Goal: Task Accomplishment & Management: Complete application form

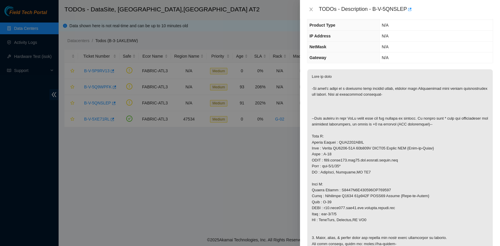
scroll to position [78, 0]
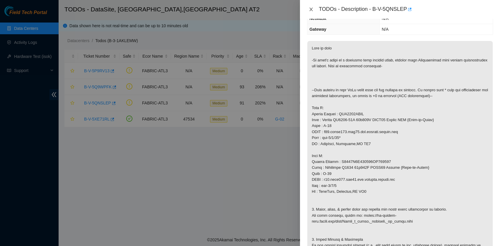
click at [311, 9] on icon "close" at bounding box center [310, 10] width 3 height 4
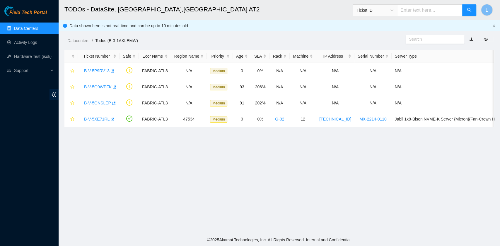
scroll to position [104, 0]
click at [84, 85] on link "B-V-5Q9WPFK" at bounding box center [98, 87] width 28 height 5
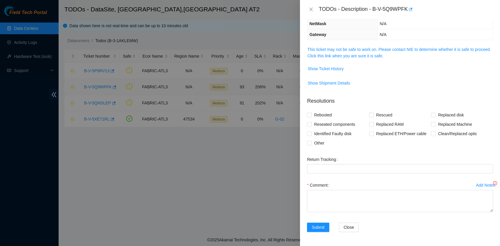
scroll to position [61, 0]
click at [361, 57] on link "This ticket may not be safe to work on. Please contact NIE to determine whether…" at bounding box center [398, 53] width 183 height 11
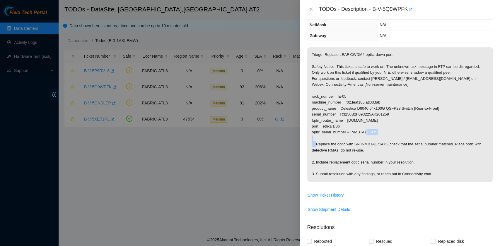
drag, startPoint x: 350, startPoint y: 133, endPoint x: 376, endPoint y: 132, distance: 26.9
click at [376, 132] on p "Triage: Replace LEAF CWDM4 optic; down port Safety Notice: This ticket is safe …" at bounding box center [399, 114] width 185 height 134
copy p "INMBTA171475"
click at [311, 10] on icon "close" at bounding box center [311, 9] width 5 height 5
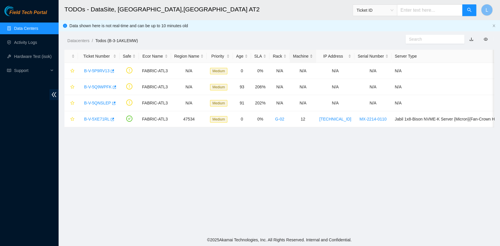
scroll to position [86, 0]
click at [100, 118] on link "B-V-5XE71RL" at bounding box center [96, 119] width 25 height 5
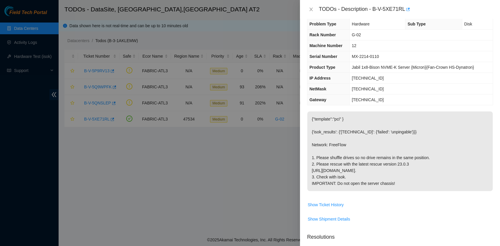
scroll to position [0, 0]
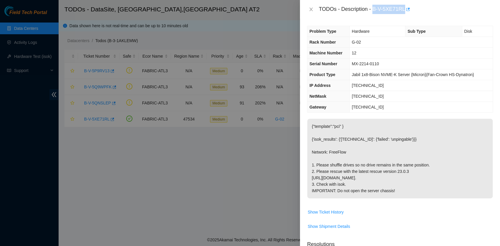
drag, startPoint x: 373, startPoint y: 9, endPoint x: 403, endPoint y: 11, distance: 30.2
click at [403, 11] on div "TODOs - Description - B-V-5XE71RL" at bounding box center [405, 9] width 174 height 9
copy div "B-V-5XE71RL"
click at [340, 215] on span "Show Ticket History" at bounding box center [325, 212] width 36 height 6
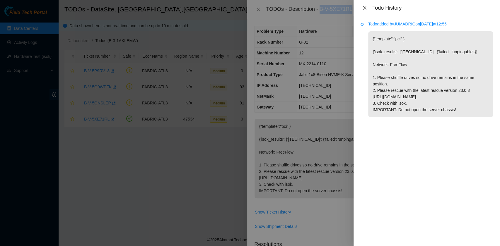
click at [366, 8] on icon "close" at bounding box center [364, 8] width 5 height 5
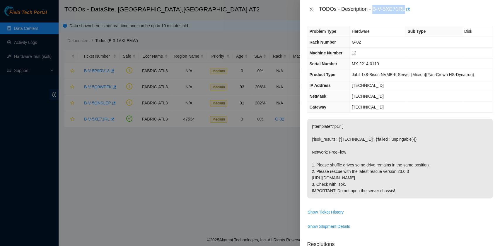
click at [312, 9] on icon "close" at bounding box center [311, 9] width 5 height 5
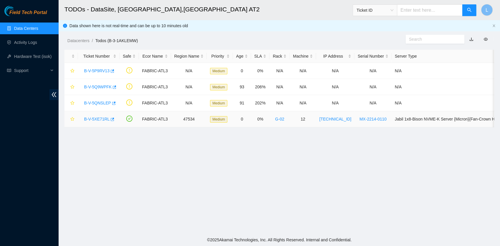
click at [91, 119] on link "B-V-5XE71RL" at bounding box center [96, 119] width 25 height 5
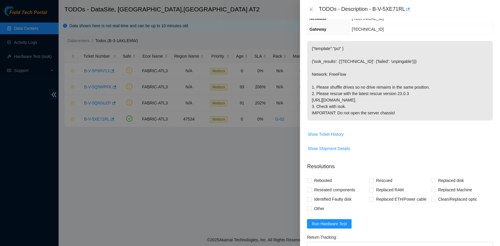
scroll to position [117, 0]
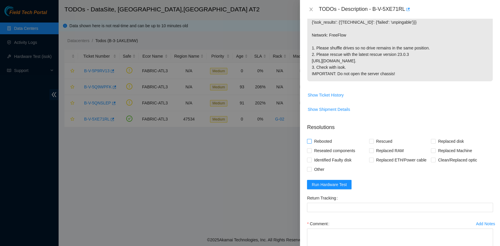
click at [324, 146] on span "Rebooted" at bounding box center [322, 141] width 23 height 9
click at [311, 143] on input "Rebooted" at bounding box center [309, 141] width 4 height 4
checkbox input "true"
click at [371, 143] on input "Rescued" at bounding box center [371, 141] width 4 height 4
checkbox input "true"
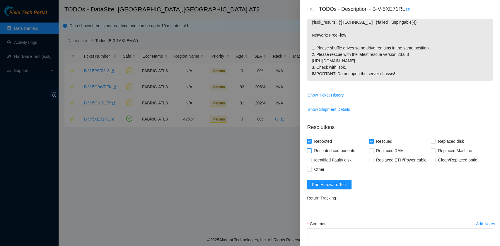
click at [341, 155] on span "Reseated components" at bounding box center [334, 150] width 46 height 9
click at [311, 153] on input "Reseated components" at bounding box center [309, 150] width 4 height 4
checkbox input "true"
click at [320, 174] on span "Other" at bounding box center [318, 169] width 15 height 9
click at [311, 171] on input "Other" at bounding box center [309, 169] width 4 height 4
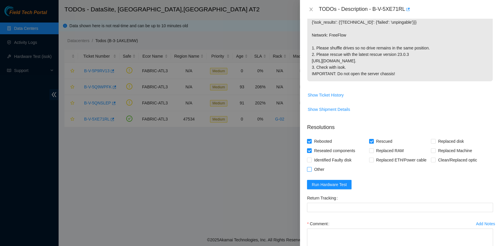
checkbox input "true"
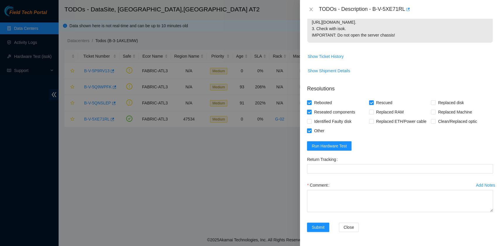
scroll to position [167, 0]
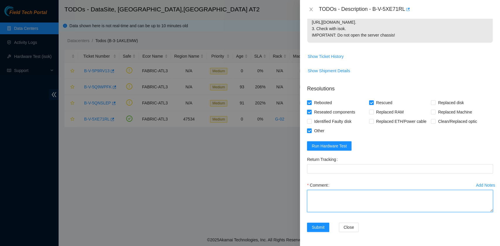
click at [332, 200] on textarea "Comment" at bounding box center [400, 201] width 186 height 22
paste textarea "B-V-5XE71RL rack# G-02 machine# 12 Powered down the server safely Shuffled all …"
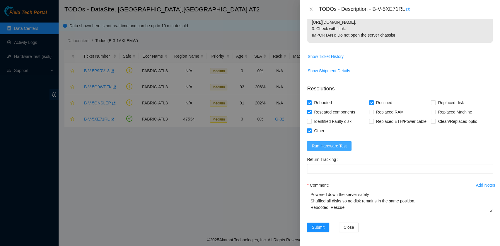
click at [329, 149] on span "Run Hardware Test" at bounding box center [328, 146] width 35 height 6
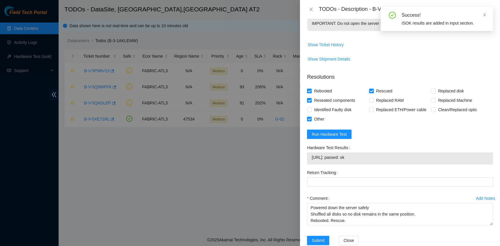
drag, startPoint x: 361, startPoint y: 171, endPoint x: 310, endPoint y: 170, distance: 51.0
click at [310, 165] on div "[URL]: passed: ok" at bounding box center [400, 159] width 186 height 12
copy tbody "[URL]: passed: ok"
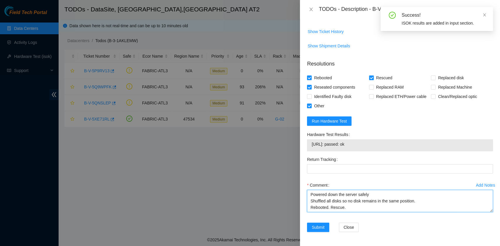
click at [326, 209] on textarea "B-V-5XE71RL rack# G-02 machine# 12 Powered down the server safely Shuffled all …" at bounding box center [400, 201] width 186 height 22
paste textarea "[URL]: passed: ok"
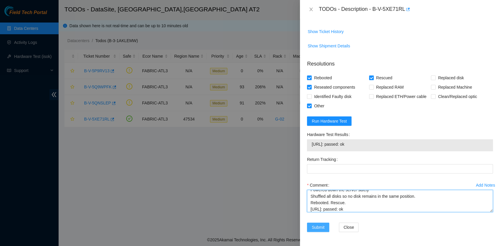
type textarea "B-V-5XE71RL rack# G-02 machine# 12 Powered down the server safely Shuffled all …"
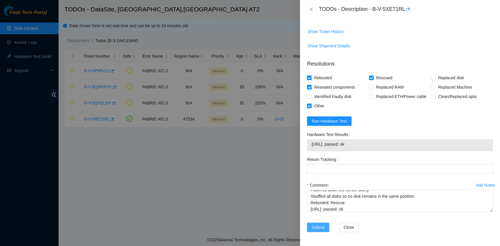
click at [321, 229] on span "Submit" at bounding box center [317, 227] width 13 height 6
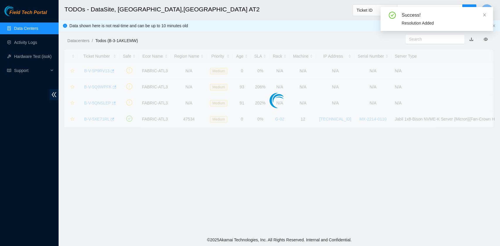
scroll to position [148, 0]
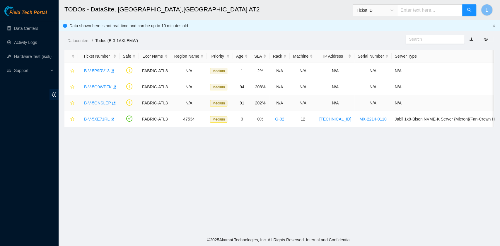
click at [92, 102] on link "B-V-5QNSLEP" at bounding box center [97, 103] width 27 height 5
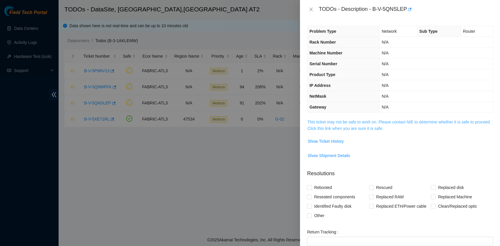
click at [335, 128] on link "This ticket may not be safe to work on. Please contact NIE to determine whether…" at bounding box center [398, 125] width 183 height 11
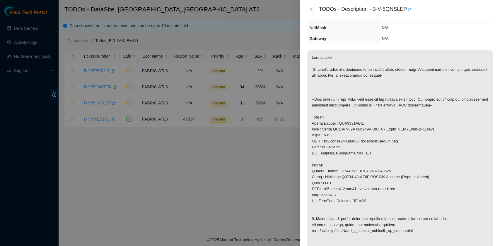
scroll to position [78, 0]
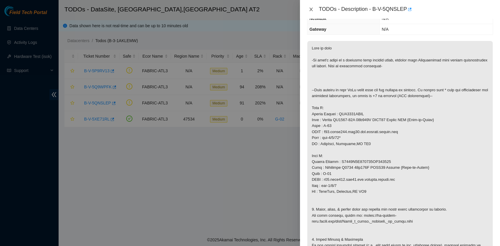
click at [311, 8] on icon "close" at bounding box center [311, 9] width 5 height 5
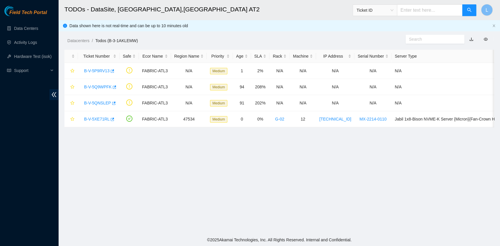
scroll to position [104, 0]
